Goal: Check status

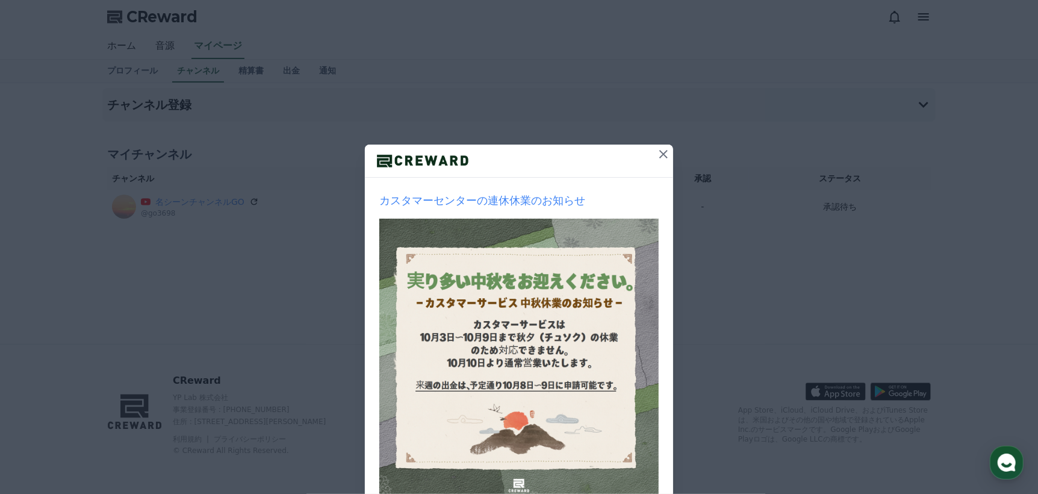
click at [660, 150] on icon at bounding box center [663, 154] width 14 height 14
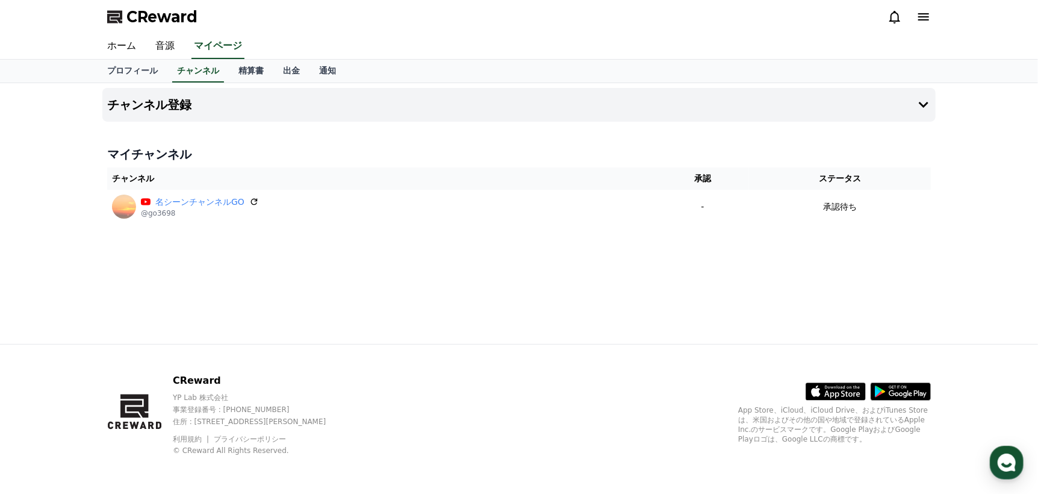
click at [773, 223] on div "マイチャンネル チャンネル 承認 ステータス 名シーンチャンネルGO @go3698 - 承認待ち" at bounding box center [518, 184] width 833 height 87
click at [758, 252] on div "チャンネル登録 マイチャンネル チャンネル 承認 ステータス 名シーンチャンネルGO @go3698 - 承認待ち" at bounding box center [518, 213] width 843 height 261
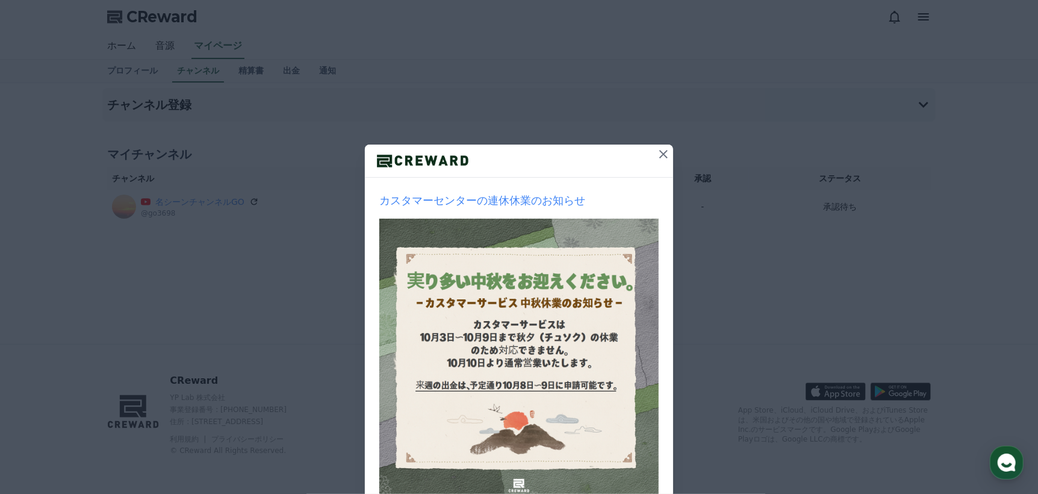
click at [661, 150] on icon at bounding box center [663, 154] width 14 height 14
